Goal: Task Accomplishment & Management: Complete application form

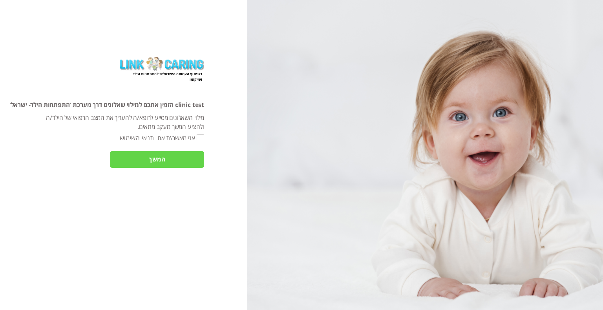
click at [199, 136] on input "אני מאשר\ת את" at bounding box center [200, 137] width 7 height 6
checkbox input "true"
click at [193, 162] on input "המשך" at bounding box center [157, 160] width 94 height 16
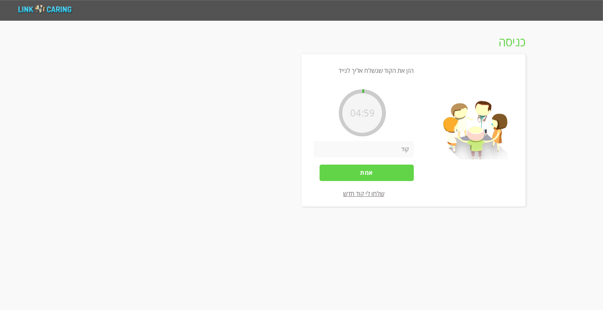
click at [366, 154] on input "number" at bounding box center [364, 149] width 100 height 16
type input "5"
type input "447670"
click at [362, 168] on input "אמת" at bounding box center [367, 173] width 94 height 16
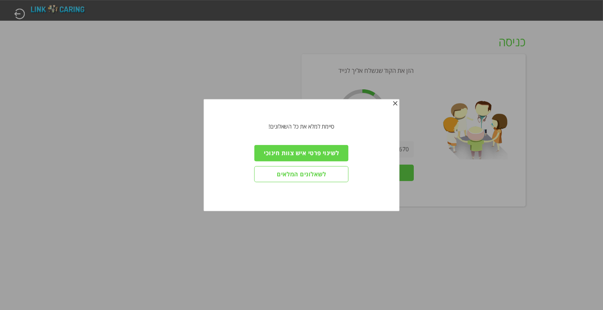
click at [298, 180] on input "לשאלונים המלאים" at bounding box center [301, 174] width 94 height 16
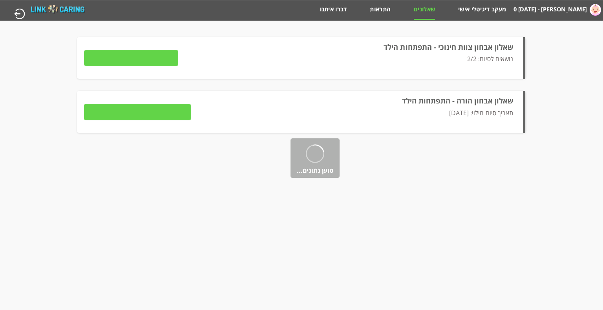
type input "פרטים"
type input "לצפייה בתשובות"
type input "שליחה למטפל"
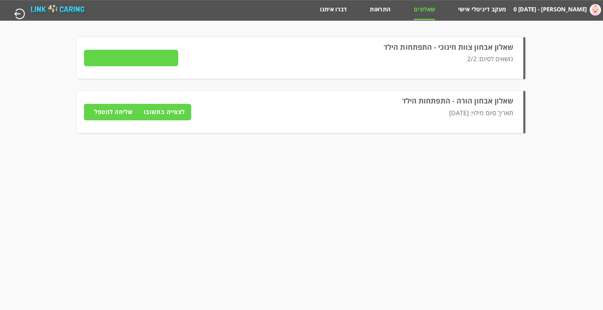
type input "פרטים"
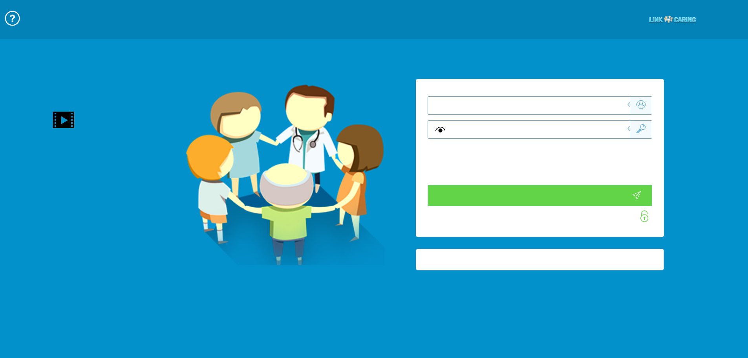
type input "התחבר עכשיו"
type input "עדיין לא? צור חשבון!"
